Goal: Transaction & Acquisition: Purchase product/service

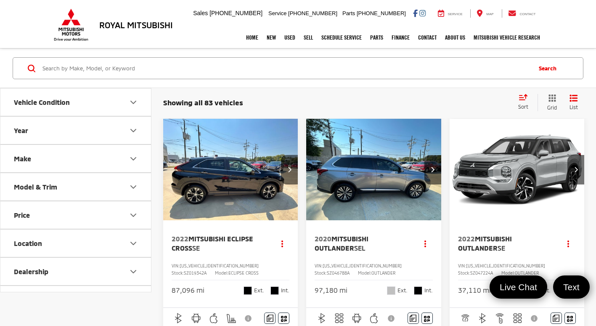
click at [133, 216] on icon "Price" at bounding box center [133, 215] width 5 height 3
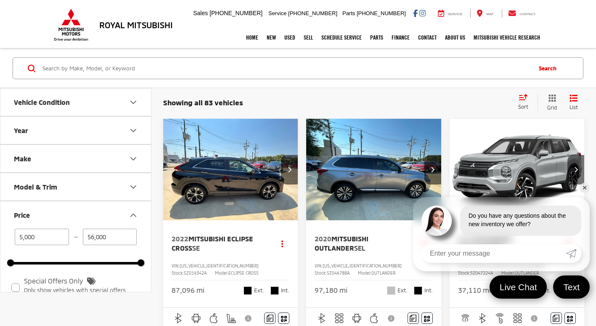
drag, startPoint x: 122, startPoint y: 238, endPoint x: 67, endPoint y: 241, distance: 55.2
click at [69, 241] on div "5,000 — 56,000" at bounding box center [76, 236] width 130 height 16
type input "20,000"
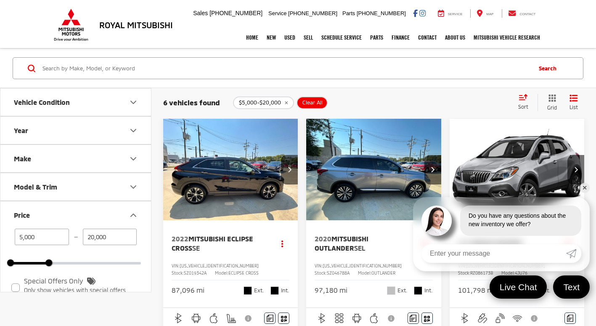
click at [217, 183] on img "2022 Mitsubishi Eclipse Cross SE 0" at bounding box center [231, 170] width 136 height 102
